Goal: Information Seeking & Learning: Learn about a topic

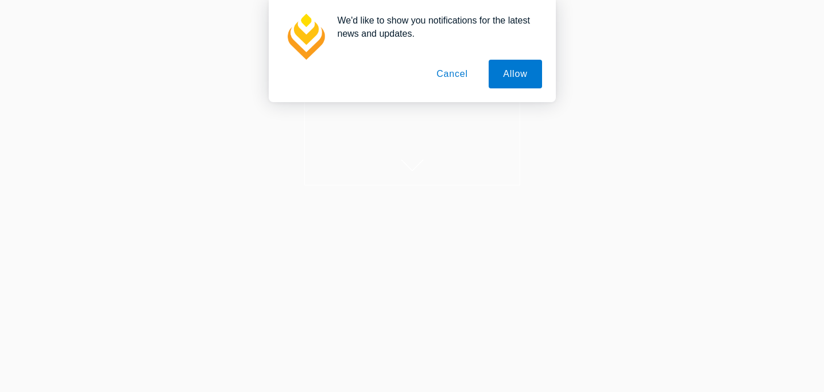
scroll to position [45, 0]
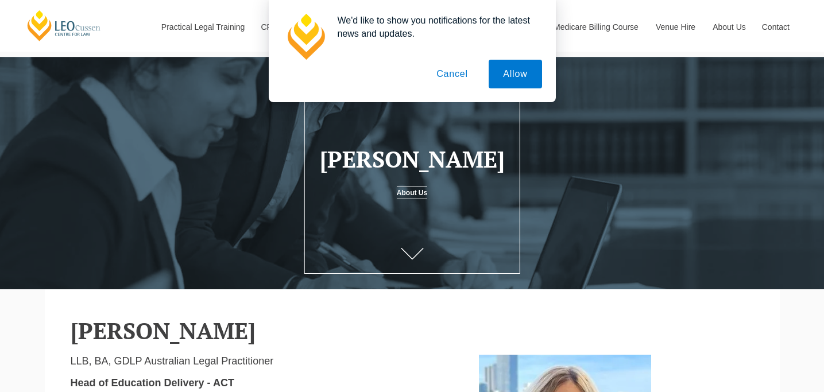
click at [459, 71] on button "Cancel" at bounding box center [452, 74] width 60 height 29
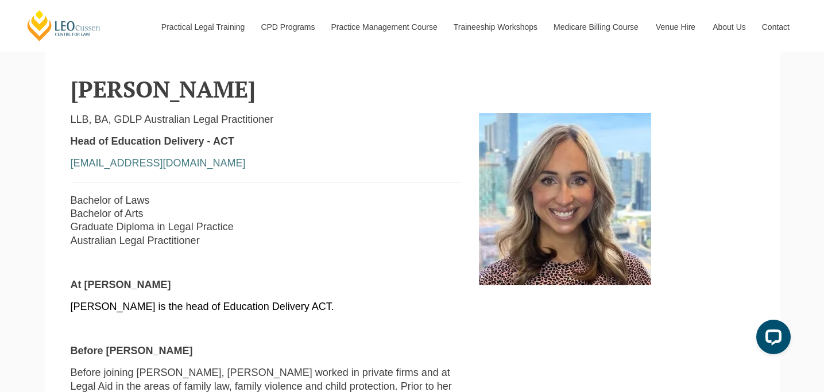
scroll to position [289, 0]
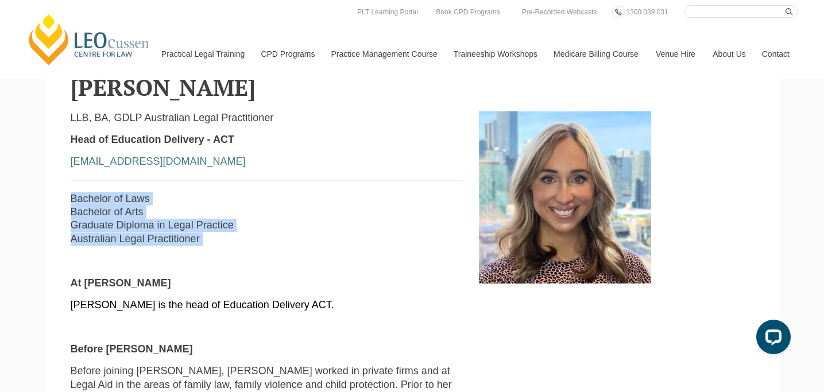
drag, startPoint x: 288, startPoint y: 254, endPoint x: 71, endPoint y: 205, distance: 222.0
click at [71, 205] on div "LLB, BA, GDLP Australian Legal Practitioner Head of Education Delivery - ACT tl…" at bounding box center [266, 360] width 409 height 499
click at [71, 201] on p "Bachelor of Laws Bachelor of Arts Graduate Diploma in Legal Practice Australian…" at bounding box center [267, 219] width 392 height 54
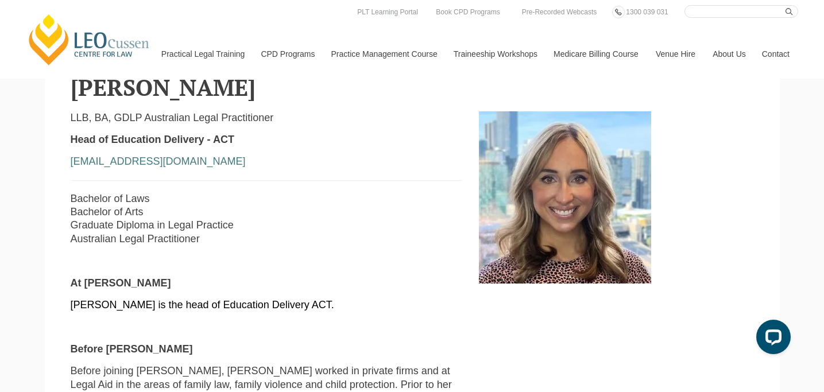
drag, startPoint x: 71, startPoint y: 199, endPoint x: 189, endPoint y: 241, distance: 125.5
click at [189, 241] on p "Bachelor of Laws Bachelor of Arts Graduate Diploma in Legal Practice Australian…" at bounding box center [267, 219] width 392 height 54
click at [198, 246] on p "Bachelor of Laws Bachelor of Arts Graduate Diploma in Legal Practice Australian…" at bounding box center [267, 219] width 392 height 54
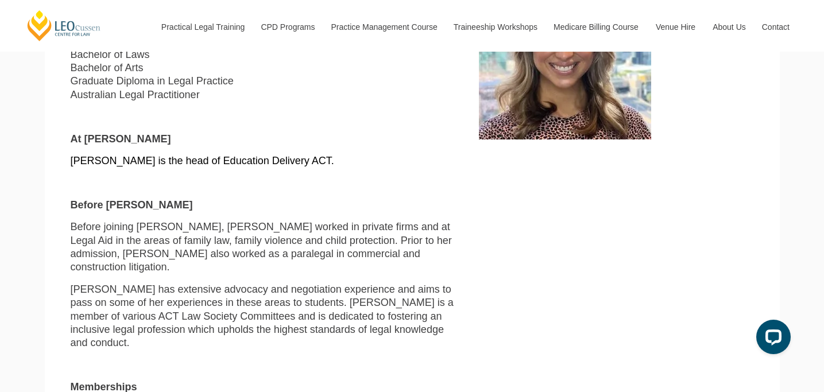
scroll to position [443, 0]
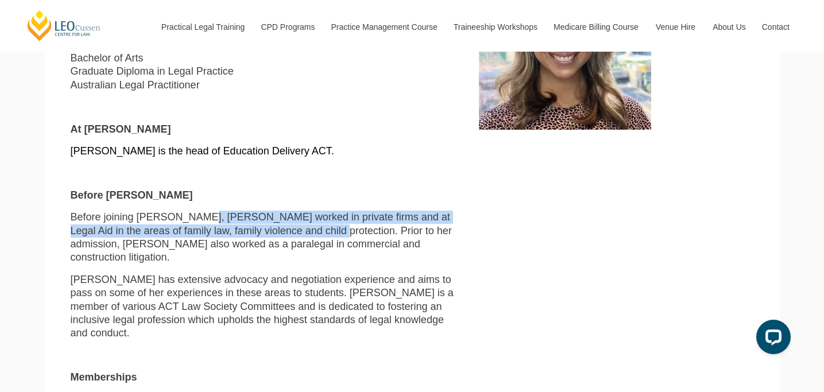
drag, startPoint x: 189, startPoint y: 220, endPoint x: 262, endPoint y: 231, distance: 74.4
click at [262, 231] on p "Before joining Leo Cussen, Tiffany worked in private firms and at Legal Aid in …" at bounding box center [267, 238] width 392 height 54
click at [263, 231] on p "Before joining Leo Cussen, Tiffany worked in private firms and at Legal Aid in …" at bounding box center [267, 238] width 392 height 54
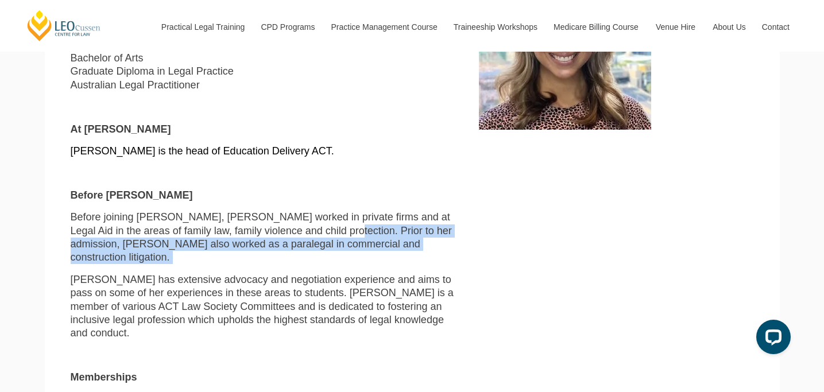
drag, startPoint x: 275, startPoint y: 231, endPoint x: 344, endPoint y: 257, distance: 74.1
click at [343, 257] on div "LLB, BA, GDLP Australian Legal Practitioner Head of Education Delivery - ACT tl…" at bounding box center [266, 206] width 409 height 499
click at [347, 253] on div "LLB, BA, GDLP Australian Legal Practitioner Head of Education Delivery - ACT tl…" at bounding box center [266, 206] width 409 height 499
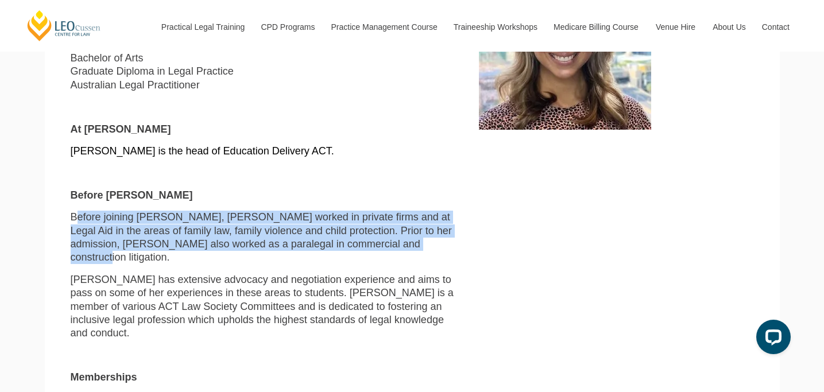
drag, startPoint x: 329, startPoint y: 249, endPoint x: 79, endPoint y: 221, distance: 251.4
click at [79, 221] on p "Before joining Leo Cussen, Tiffany worked in private firms and at Legal Aid in …" at bounding box center [267, 238] width 392 height 54
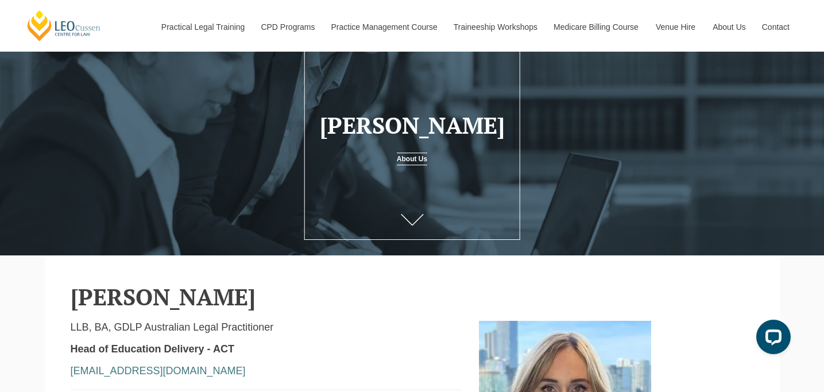
scroll to position [184, 0]
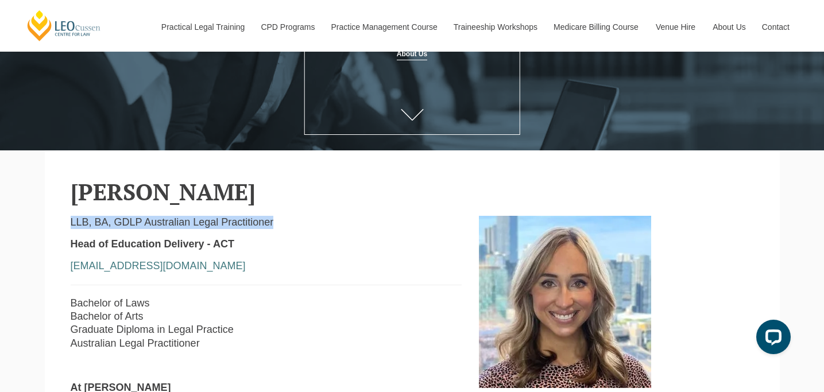
drag, startPoint x: 269, startPoint y: 226, endPoint x: 68, endPoint y: 226, distance: 201.6
drag, startPoint x: 65, startPoint y: 227, endPoint x: 258, endPoint y: 225, distance: 193.0
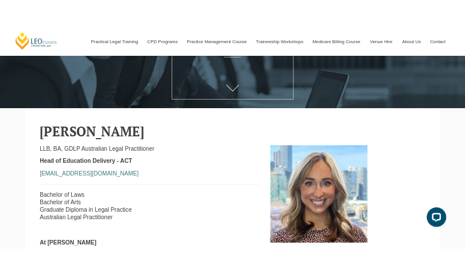
scroll to position [194, 0]
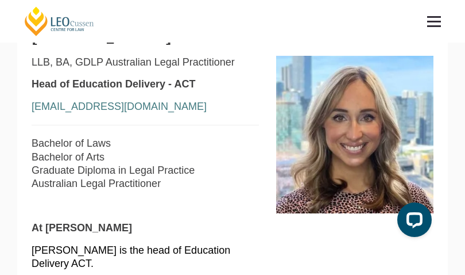
click at [123, 159] on p "Bachelor of Laws Bachelor of Arts Graduate Diploma in Legal Practice Australian…" at bounding box center [145, 164] width 227 height 54
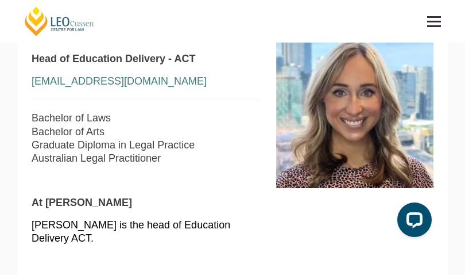
scroll to position [213, 0]
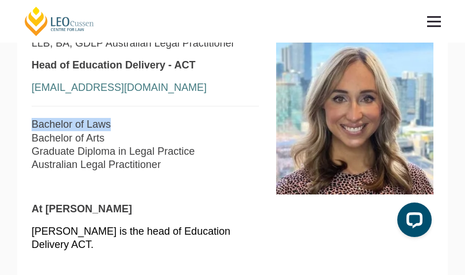
drag, startPoint x: 109, startPoint y: 124, endPoint x: 16, endPoint y: 125, distance: 93.1
click at [108, 138] on p "Bachelor of Laws Bachelor of Arts Graduate Diploma in Legal Practice Australian…" at bounding box center [145, 145] width 227 height 54
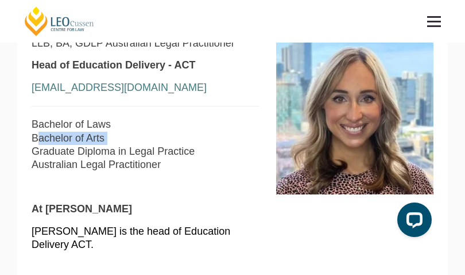
drag, startPoint x: 108, startPoint y: 138, endPoint x: 37, endPoint y: 137, distance: 71.2
click at [37, 137] on p "Bachelor of Laws Bachelor of Arts Graduate Diploma in Legal Practice Australian…" at bounding box center [145, 145] width 227 height 54
drag, startPoint x: 202, startPoint y: 147, endPoint x: 44, endPoint y: 146, distance: 157.4
click at [44, 146] on p "Bachelor of Laws Bachelor of Arts Graduate Diploma in Legal Practice Australian…" at bounding box center [145, 145] width 227 height 54
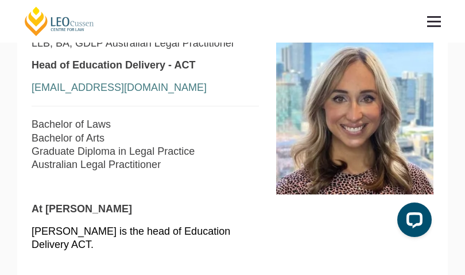
click at [44, 146] on p "Bachelor of Laws Bachelor of Arts Graduate Diploma in Legal Practice Australian…" at bounding box center [145, 145] width 227 height 54
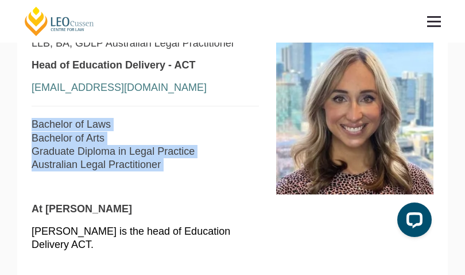
drag, startPoint x: 162, startPoint y: 172, endPoint x: 56, endPoint y: 114, distance: 121.3
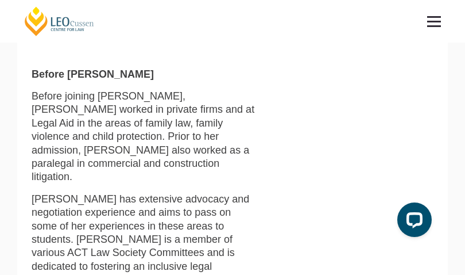
scroll to position [426, 0]
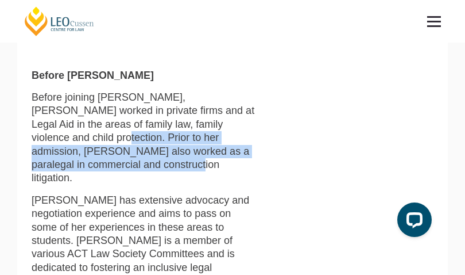
drag, startPoint x: 186, startPoint y: 113, endPoint x: 201, endPoint y: 140, distance: 31.4
click at [201, 140] on p "Before joining Leo Cussen, Tiffany worked in private firms and at Legal Aid in …" at bounding box center [145, 138] width 227 height 94
drag, startPoint x: 201, startPoint y: 140, endPoint x: 198, endPoint y: 109, distance: 30.6
click at [198, 109] on p "Before joining Leo Cussen, Tiffany worked in private firms and at Legal Aid in …" at bounding box center [145, 138] width 227 height 94
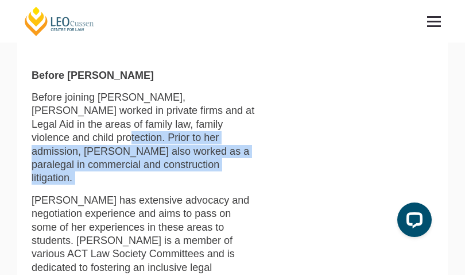
click at [198, 109] on p "Before joining Leo Cussen, Tiffany worked in private firms and at Legal Aid in …" at bounding box center [145, 138] width 227 height 94
drag, startPoint x: 188, startPoint y: 110, endPoint x: 194, endPoint y: 142, distance: 32.7
click at [194, 142] on p "Before joining Leo Cussen, Tiffany worked in private firms and at Legal Aid in …" at bounding box center [145, 138] width 227 height 94
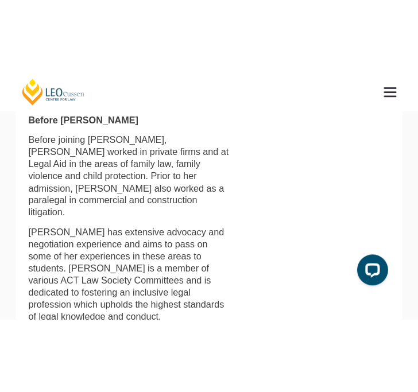
scroll to position [447, 0]
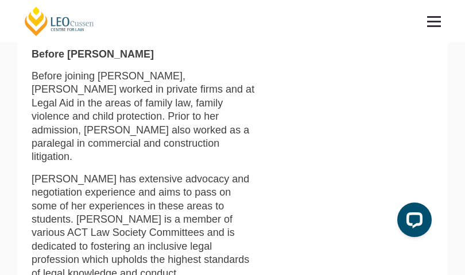
click at [250, 187] on p "Tiffany has extensive advocacy and negotiation experience and aims to pass on s…" at bounding box center [145, 225] width 227 height 107
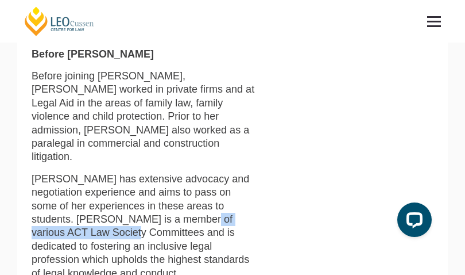
drag, startPoint x: 114, startPoint y: 180, endPoint x: 256, endPoint y: 183, distance: 141.9
click at [256, 183] on p "Tiffany has extensive advocacy and negotiation experience and aims to pass on s…" at bounding box center [145, 225] width 227 height 107
copy p "ACT Law Society Committees"
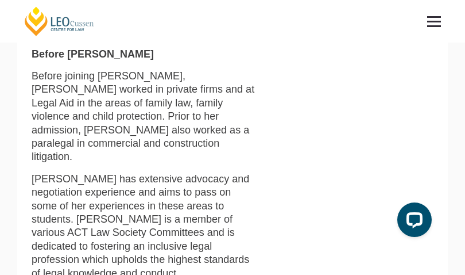
click at [340, 110] on div "LLB, BA, GDLP Australian Legal Practitioner Head of Education Delivery - ACT tl…" at bounding box center [232, 105] width 419 height 606
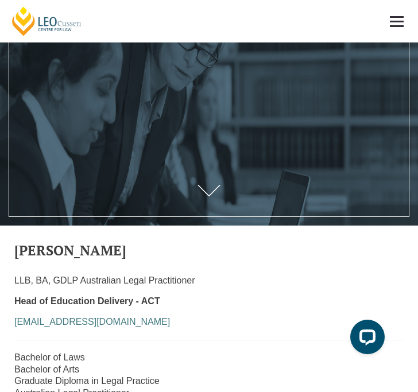
scroll to position [220, 0]
